Goal: Information Seeking & Learning: Learn about a topic

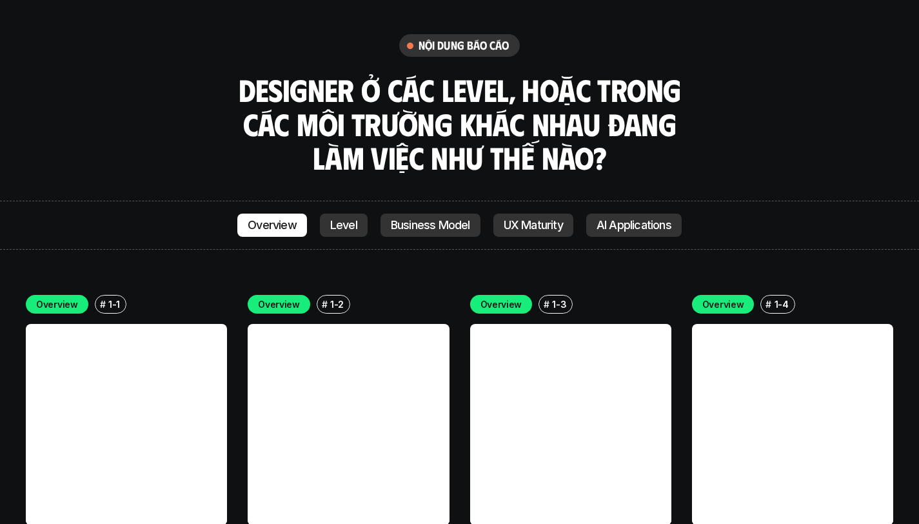
scroll to position [3554, 0]
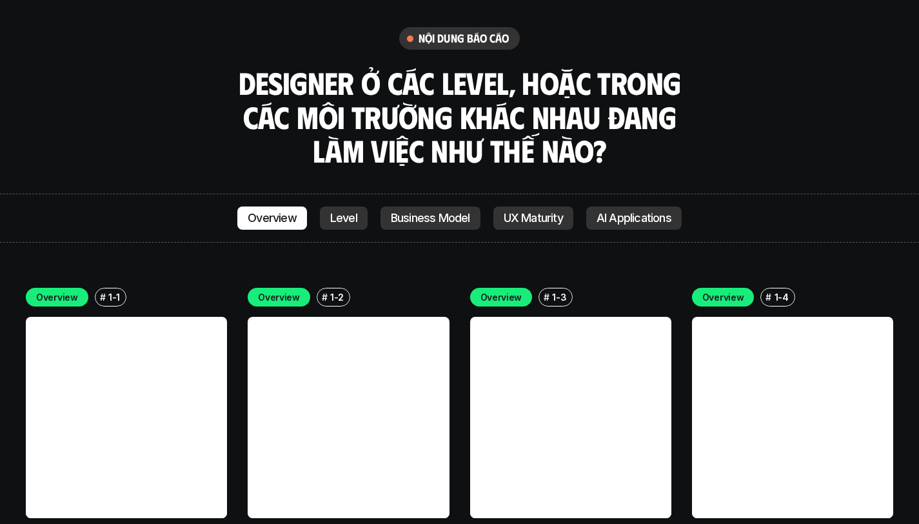
click at [637, 212] on p "AI Applications" at bounding box center [634, 218] width 75 height 13
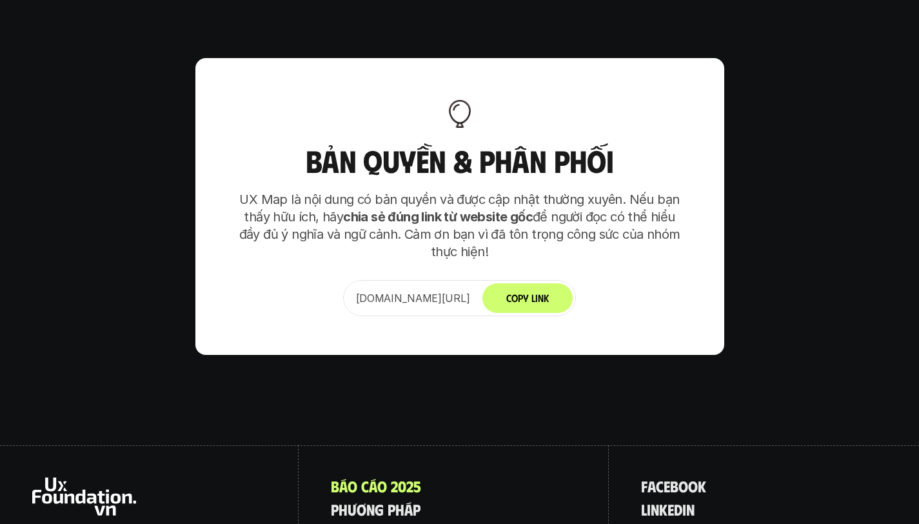
scroll to position [8072, 0]
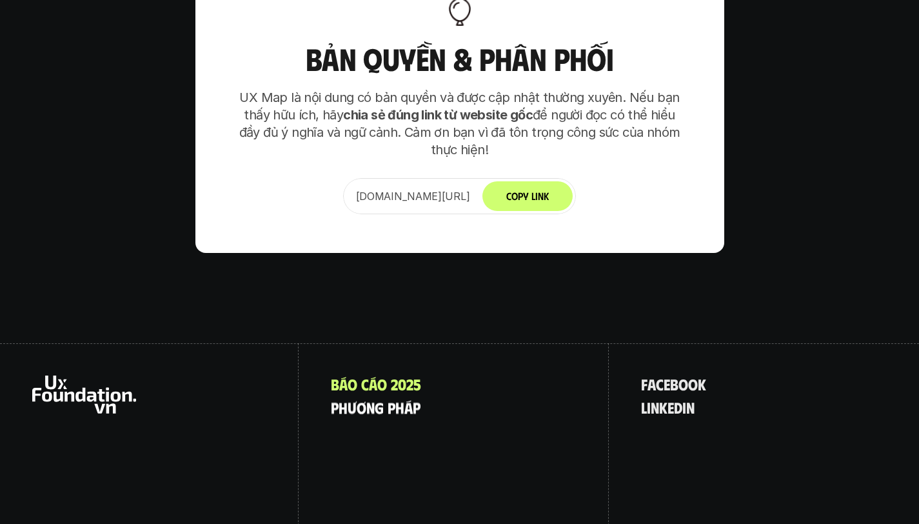
click at [380, 399] on p "p h ư ơ n g p h á p" at bounding box center [376, 407] width 90 height 17
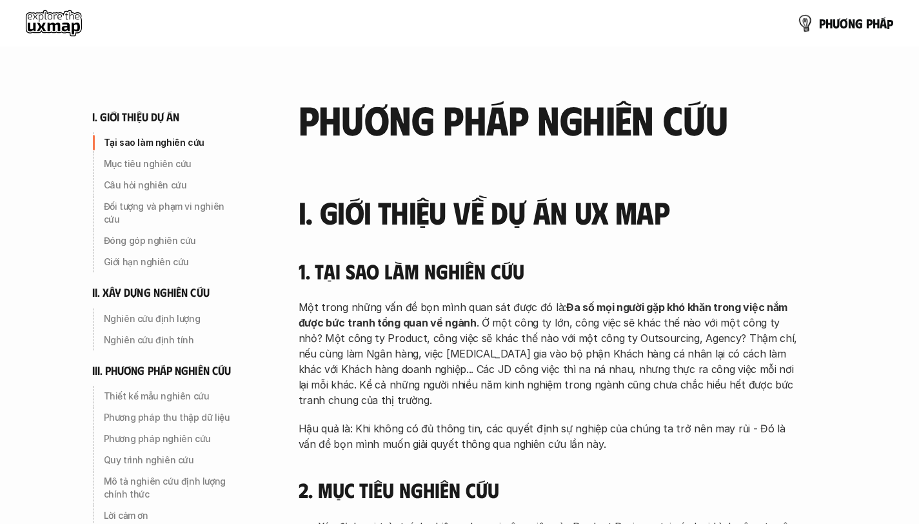
click at [836, 21] on p "p h ư ơ n g p h á p" at bounding box center [856, 23] width 74 height 14
click at [63, 26] on use at bounding box center [54, 23] width 56 height 26
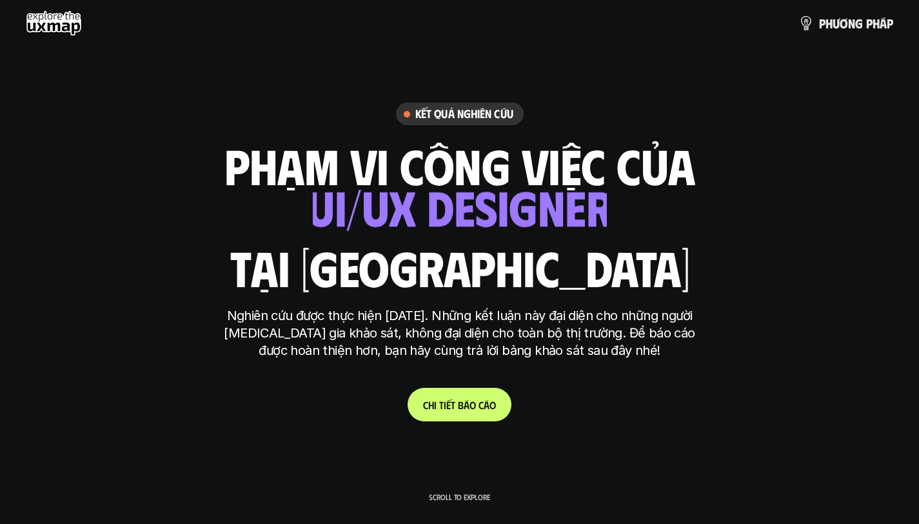
click at [469, 412] on link "C h i t i ế t b á o c á o" at bounding box center [460, 405] width 104 height 34
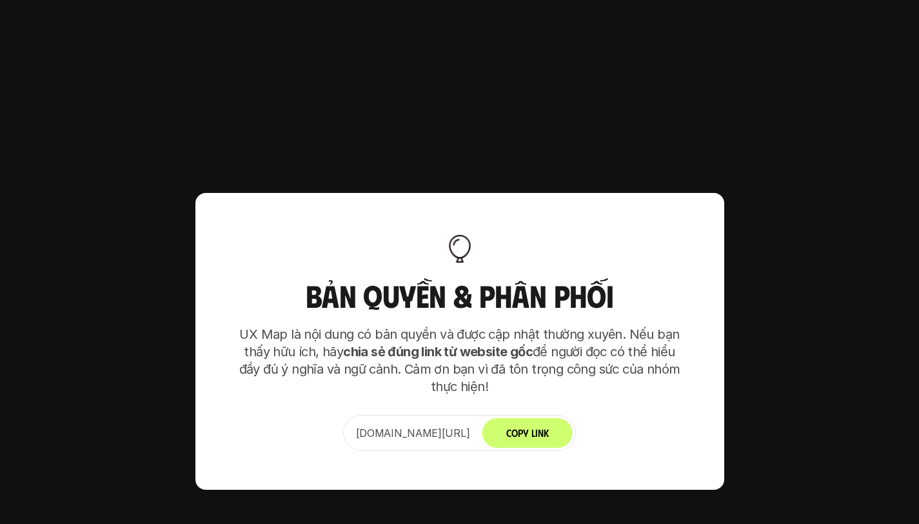
scroll to position [7888, 0]
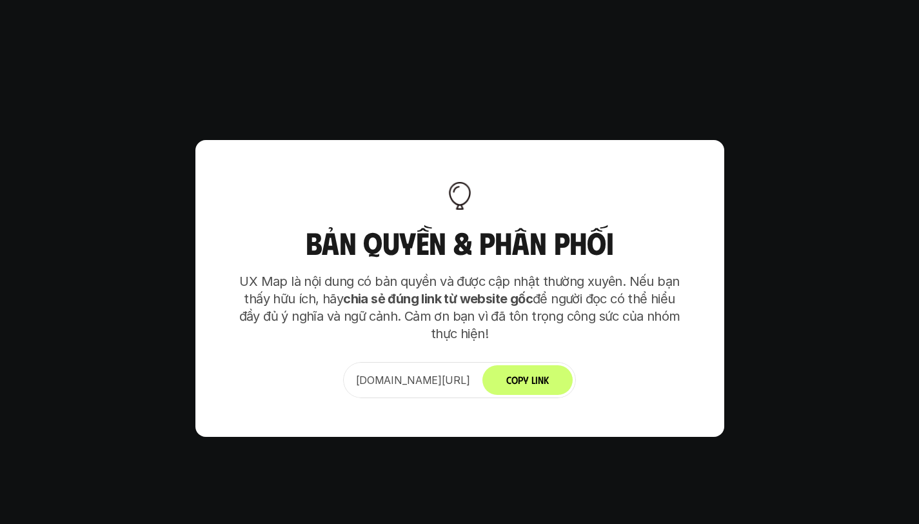
click at [482, 291] on strong "chia sẻ đúng link từ website gốc" at bounding box center [438, 298] width 190 height 15
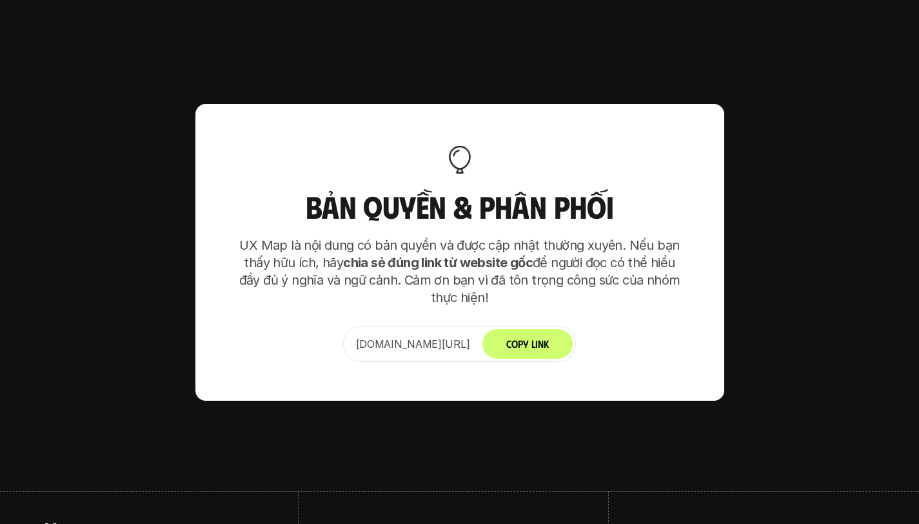
scroll to position [7927, 0]
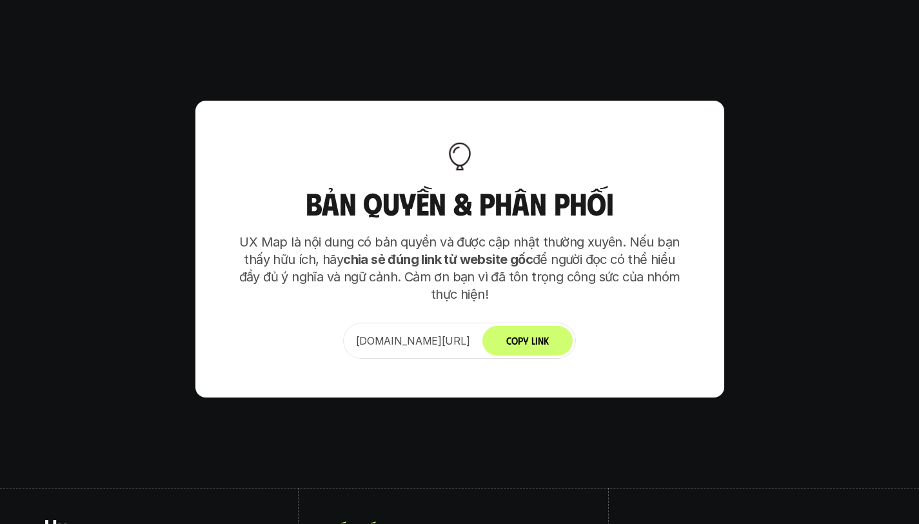
click at [470, 333] on p "[DOMAIN_NAME][URL]" at bounding box center [413, 340] width 114 height 15
copy p "[DOMAIN_NAME][URL]"
click at [554, 326] on button "Copy Link" at bounding box center [527, 341] width 90 height 30
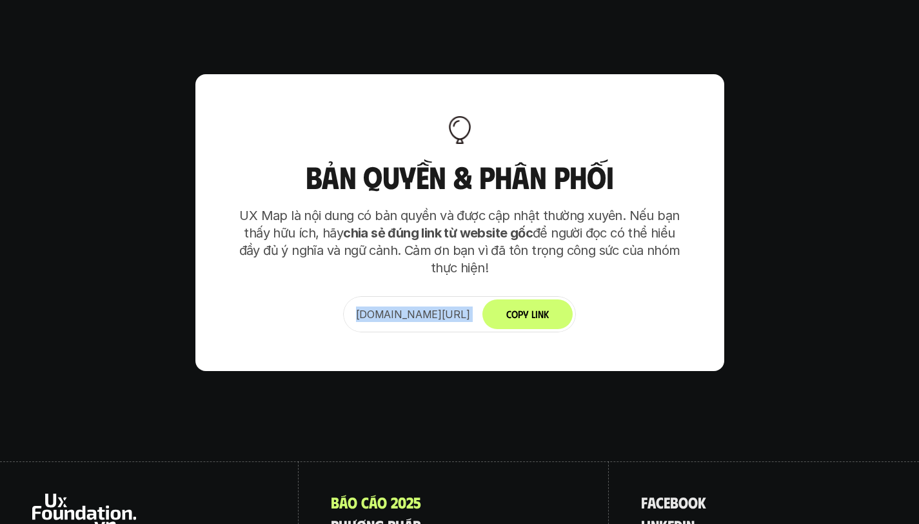
scroll to position [8072, 0]
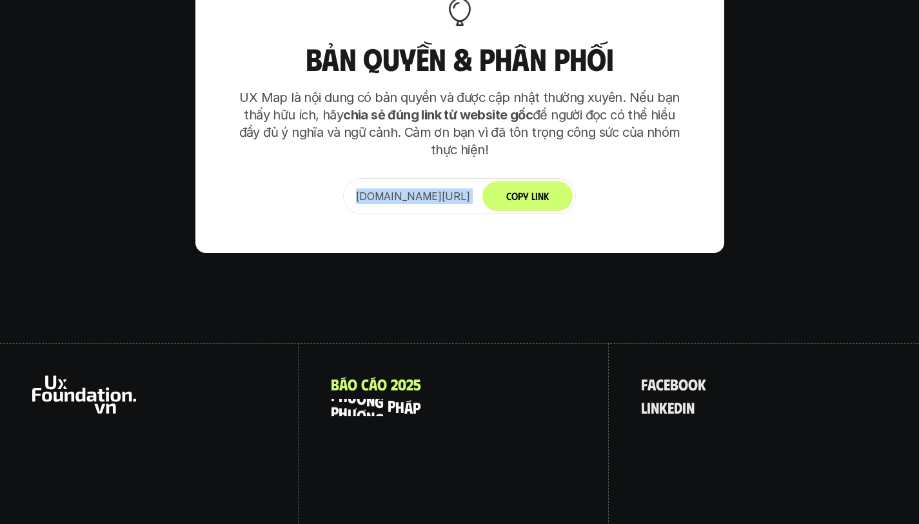
click at [400, 399] on p "p h ư ơ n g p h á p" at bounding box center [376, 407] width 90 height 17
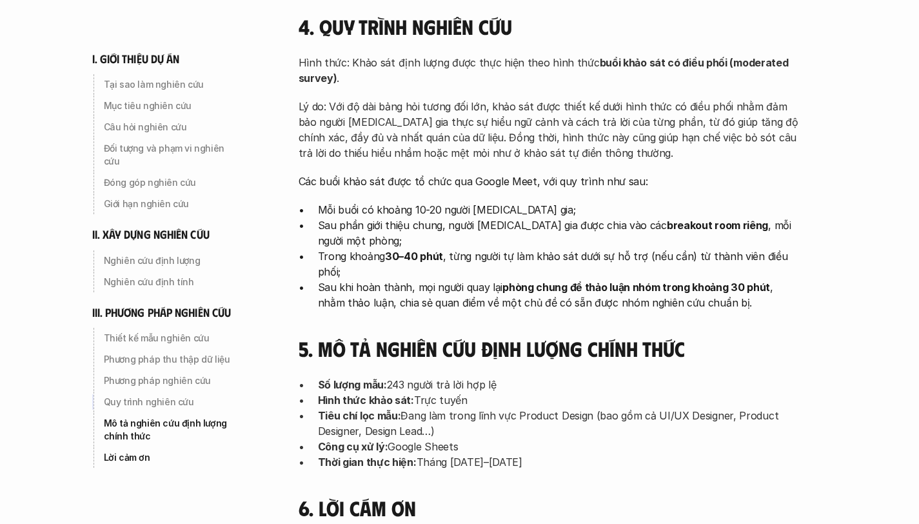
scroll to position [4076, 0]
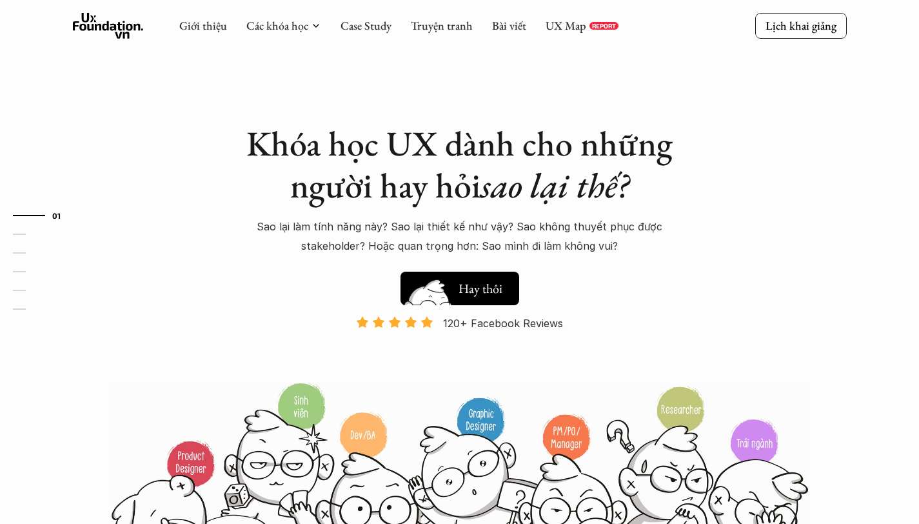
click at [495, 292] on h5 "Xem thử" at bounding box center [483, 291] width 48 height 18
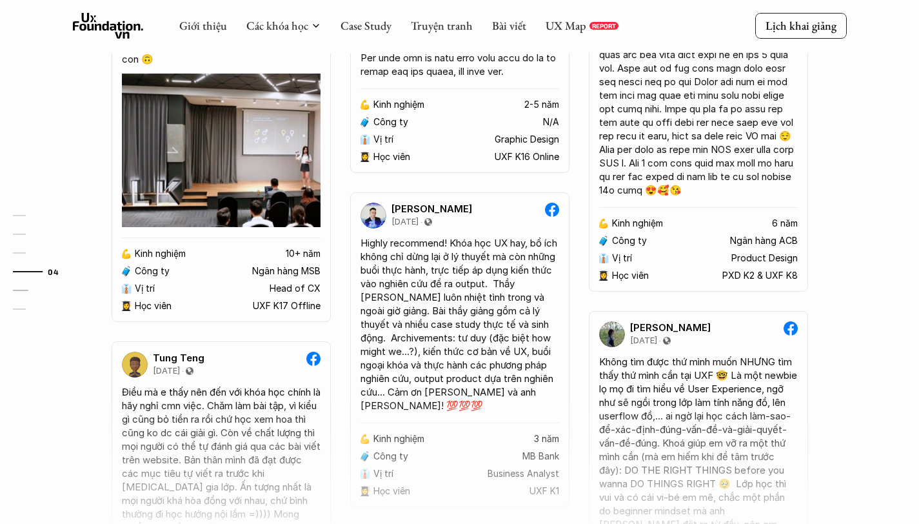
scroll to position [2412, 0]
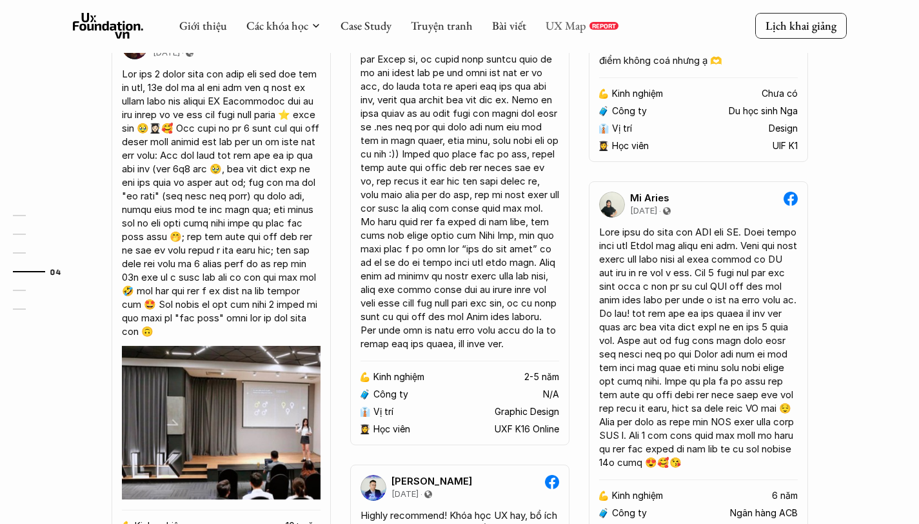
click at [563, 23] on link "UX Map" at bounding box center [566, 25] width 41 height 15
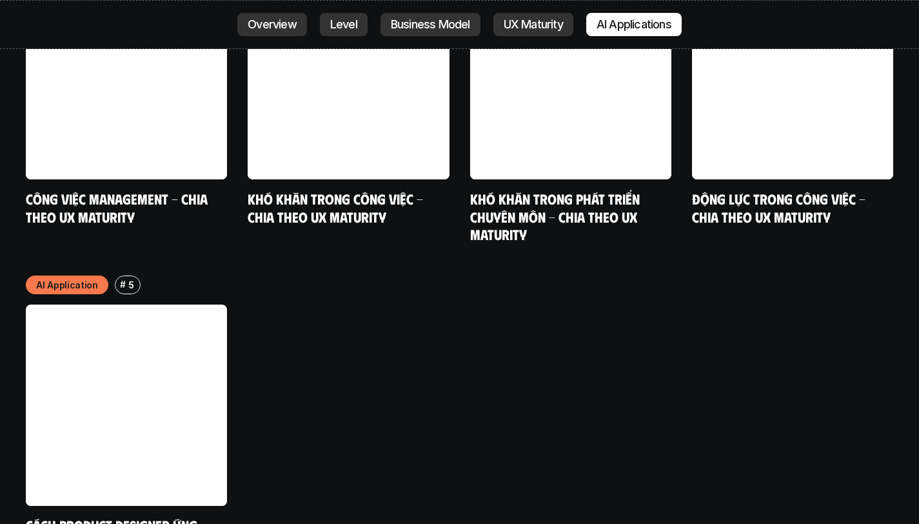
scroll to position [6437, 0]
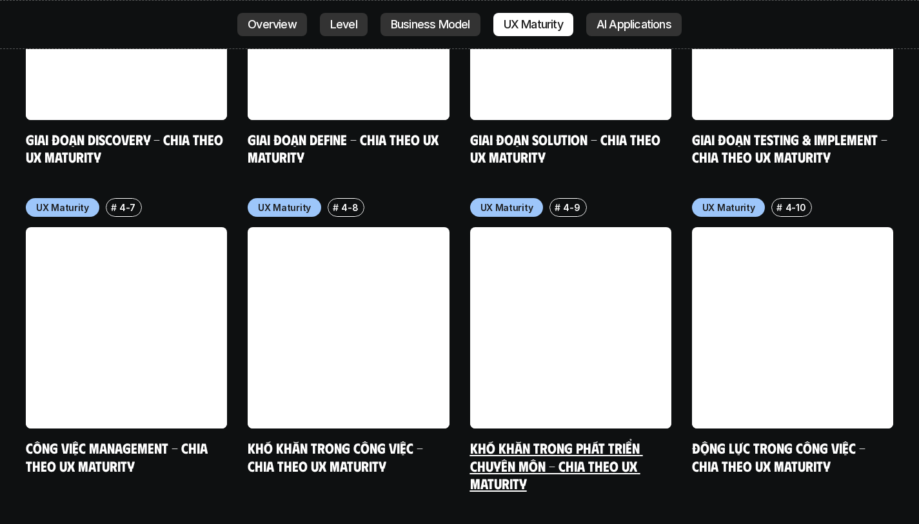
click at [576, 268] on link at bounding box center [570, 327] width 201 height 201
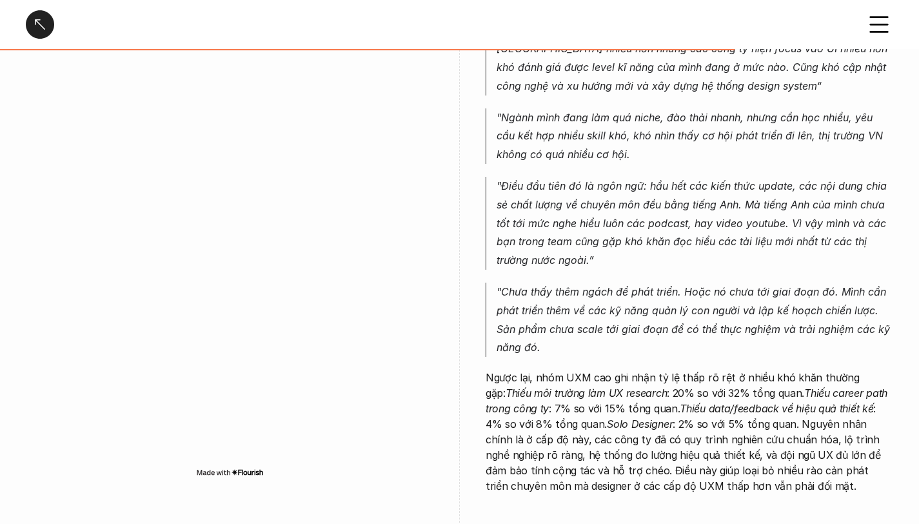
scroll to position [2580, 0]
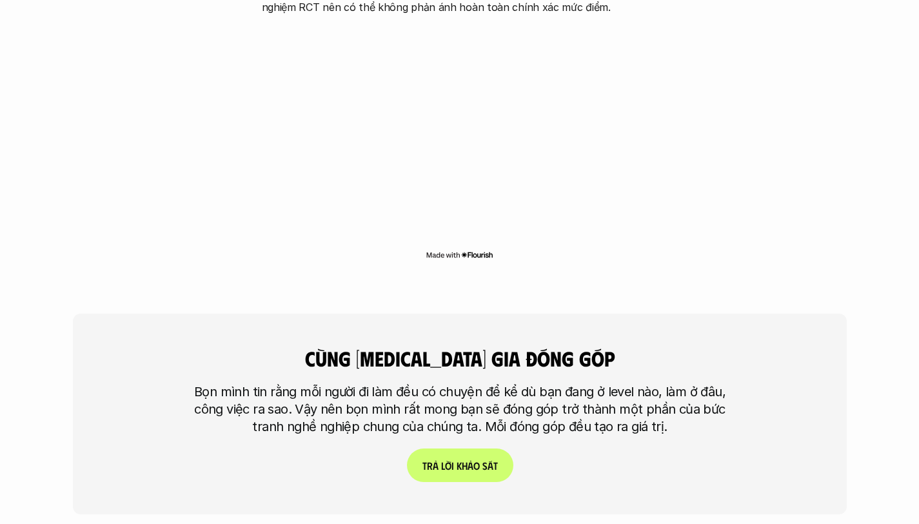
scroll to position [3042, 0]
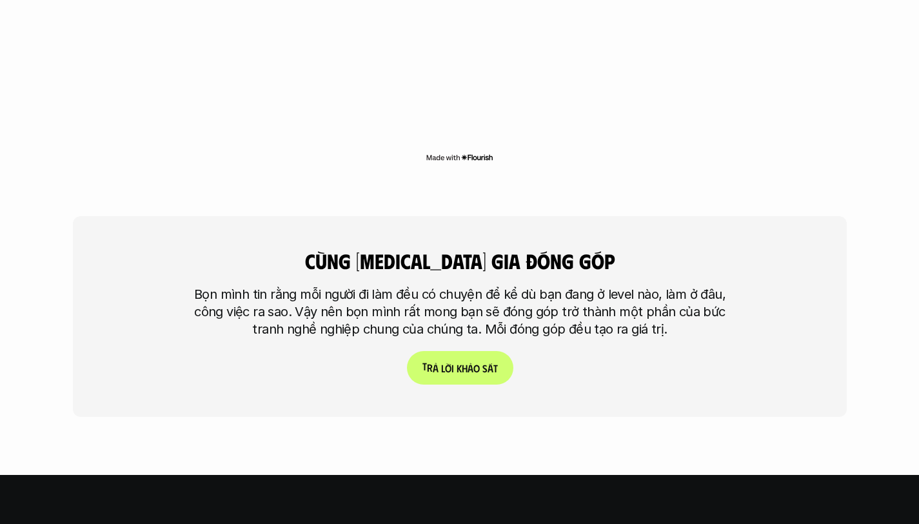
click at [460, 351] on link "T r ả l ờ i k h ả o s á t" at bounding box center [459, 368] width 106 height 34
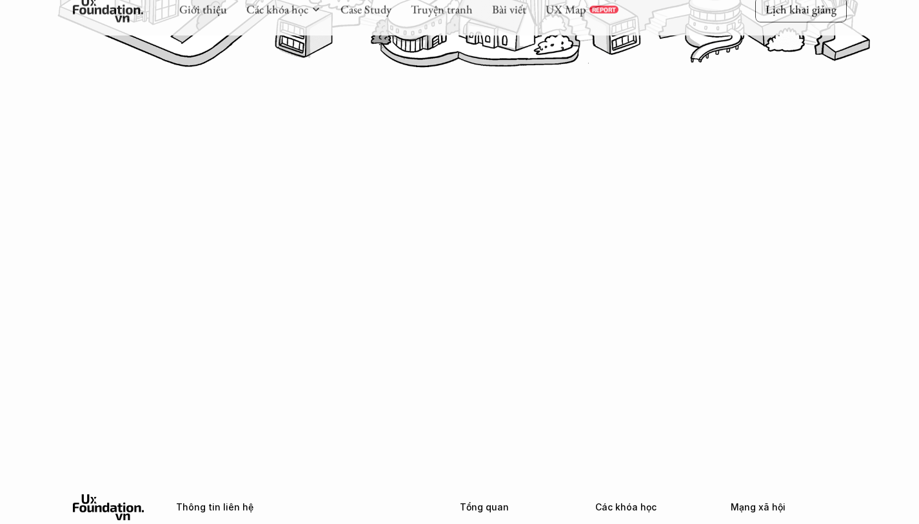
scroll to position [678, 0]
